Goal: Check status

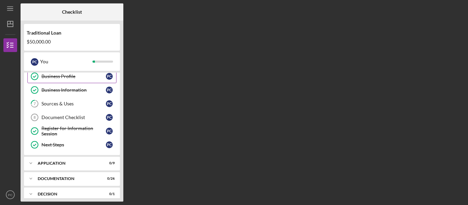
scroll to position [74, 0]
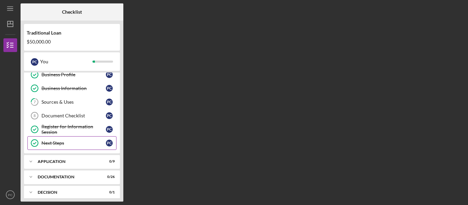
drag, startPoint x: 73, startPoint y: 147, endPoint x: 112, endPoint y: 143, distance: 39.3
click at [112, 143] on link "Next Steps Next Steps P C" at bounding box center [71, 143] width 89 height 14
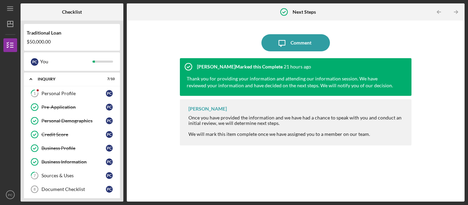
click at [262, 189] on div "[PERSON_NAME] Marked this Complete 21 hours ago Thank you for providing your in…" at bounding box center [296, 124] width 232 height 133
click at [429, 47] on div "Icon/Message Comment [PERSON_NAME] Marked this Complete 21 hours ago Thank you …" at bounding box center [295, 111] width 331 height 175
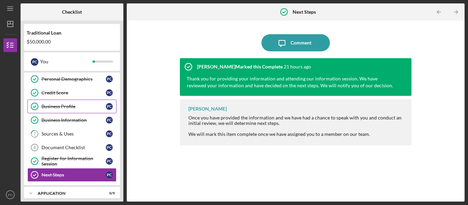
scroll to position [42, 0]
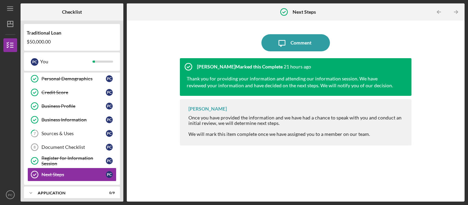
click at [202, 161] on div "[PERSON_NAME] Marked this Complete 21 hours ago Thank you for providing your in…" at bounding box center [296, 124] width 232 height 133
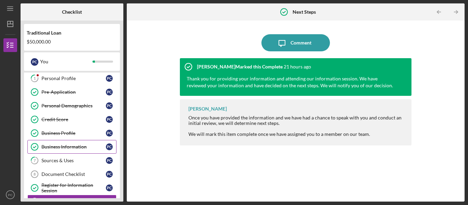
scroll to position [0, 0]
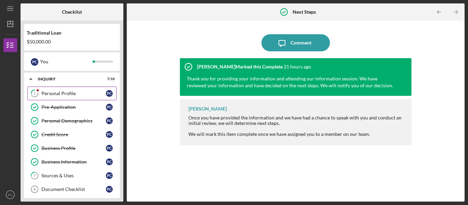
click at [72, 96] on div "Personal Profile" at bounding box center [73, 93] width 64 height 5
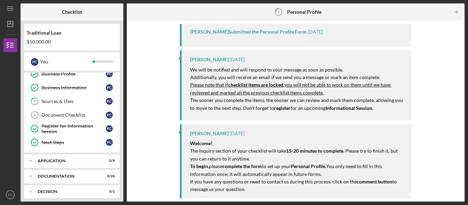
scroll to position [75, 0]
click at [78, 112] on div "Document Checklist" at bounding box center [73, 114] width 64 height 5
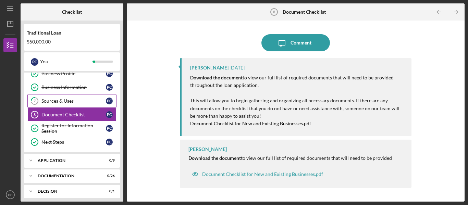
click at [58, 100] on div "Sources & Uses" at bounding box center [73, 100] width 64 height 5
